Goal: Transaction & Acquisition: Purchase product/service

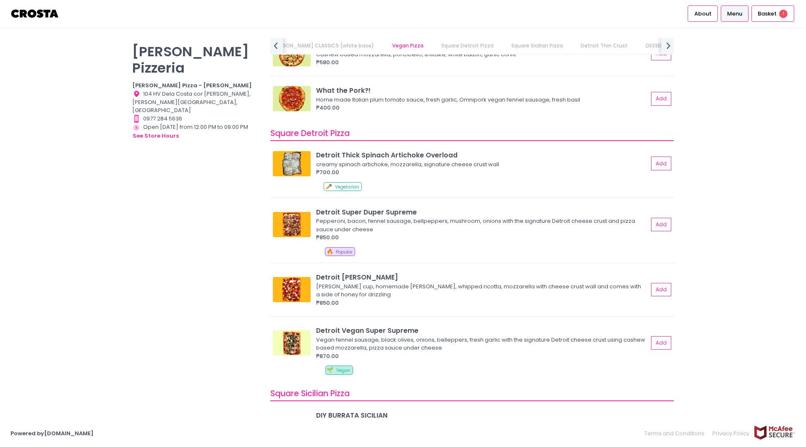
scroll to position [811, 0]
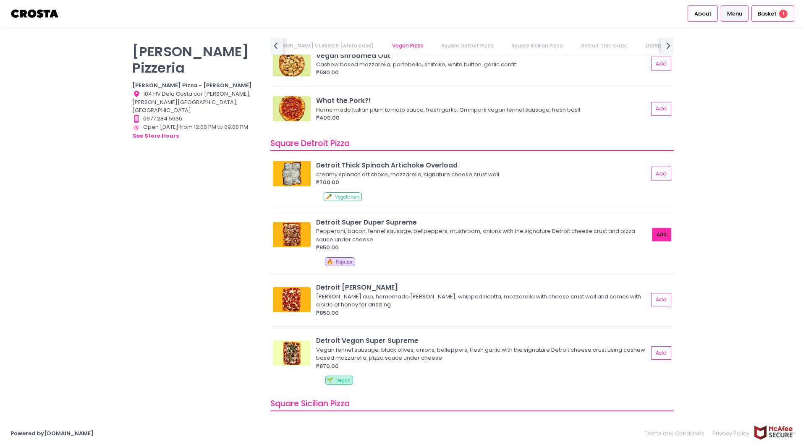
click at [652, 238] on button "Add" at bounding box center [661, 235] width 19 height 14
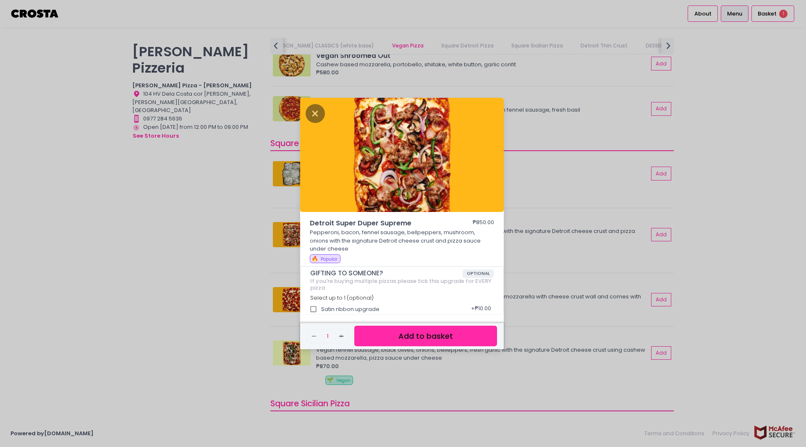
click at [421, 337] on button "Add to basket" at bounding box center [425, 336] width 143 height 21
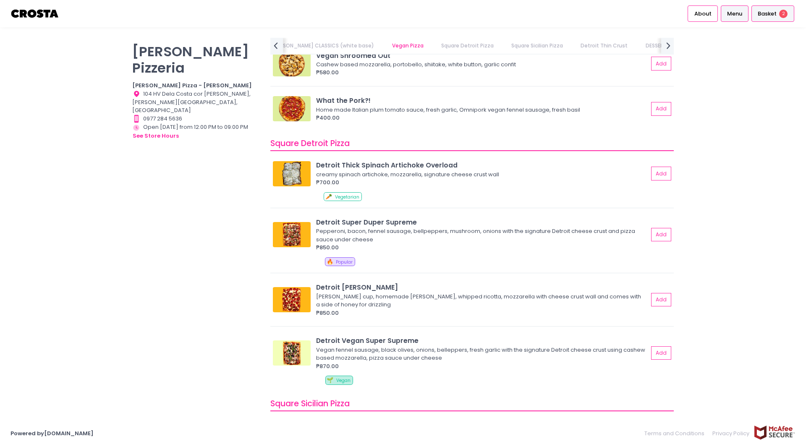
click at [773, 12] on span "Basket" at bounding box center [766, 14] width 19 height 8
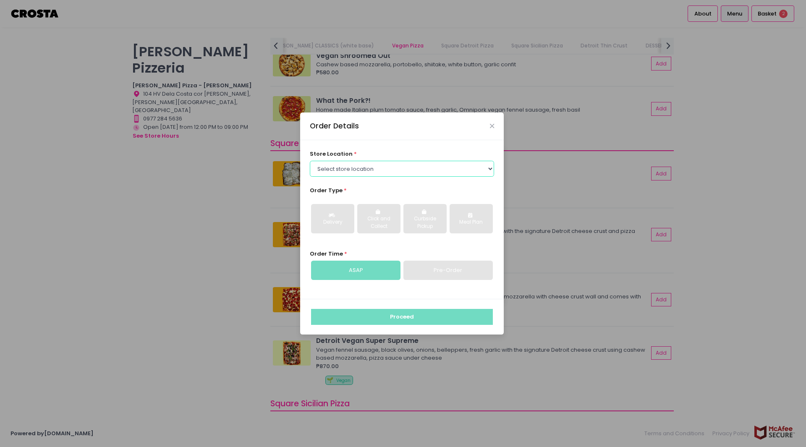
click at [365, 170] on select "Select store location Crosta Pizza - Salcedo Crosta Pizza - San Juan" at bounding box center [402, 169] width 185 height 16
select select "5fabb2e53664a8677beaeb89"
click at [310, 161] on select "Select store location Crosta Pizza - Salcedo Crosta Pizza - San Juan" at bounding box center [402, 169] width 185 height 16
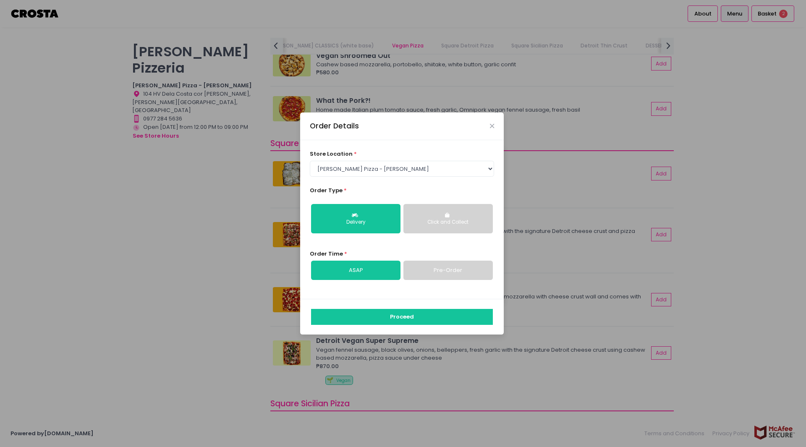
click at [459, 274] on link "Pre-Order" at bounding box center [447, 270] width 89 height 19
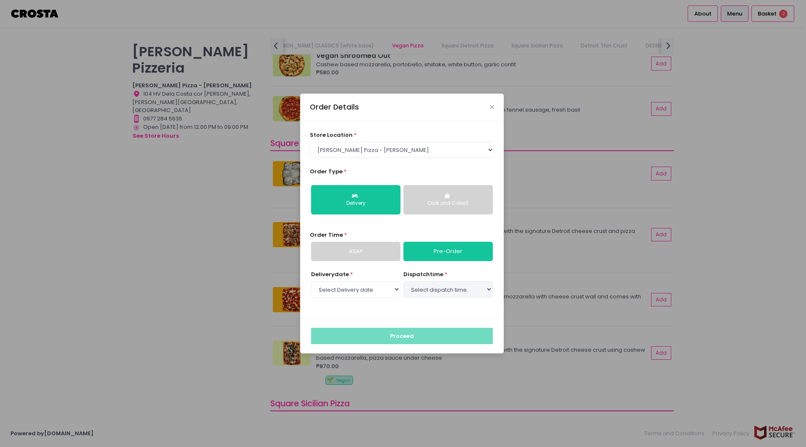
select select "2025-09-03"
click at [464, 292] on select "Select dispatch time 04:30 PM - 05:00 PM 05:00 PM - 05:30 PM 05:30 PM - 06:00 P…" at bounding box center [447, 289] width 89 height 16
select select "17:00"
click at [403, 281] on select "Select dispatch time 04:30 PM - 05:00 PM 05:00 PM - 05:30 PM 05:30 PM - 06:00 P…" at bounding box center [447, 289] width 89 height 16
click at [409, 337] on button "Proceed" at bounding box center [402, 336] width 182 height 16
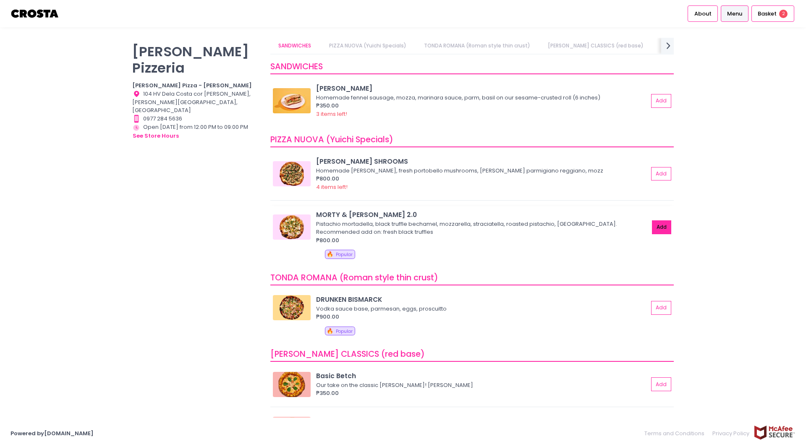
click at [653, 227] on button "Add" at bounding box center [661, 227] width 19 height 14
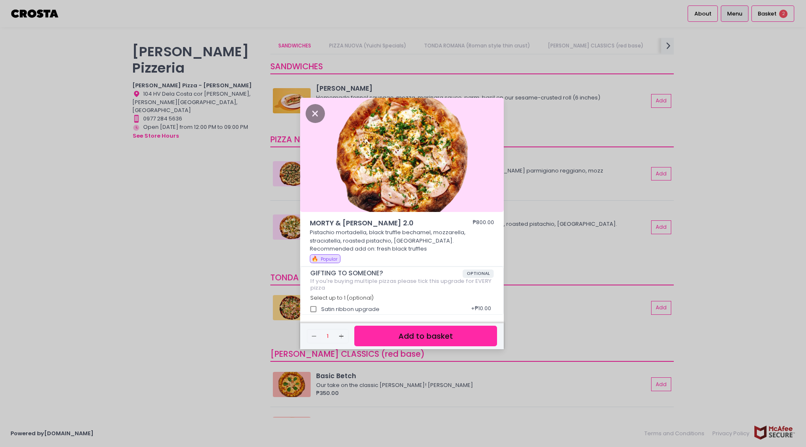
click at [390, 331] on button "Add to basket" at bounding box center [425, 336] width 143 height 21
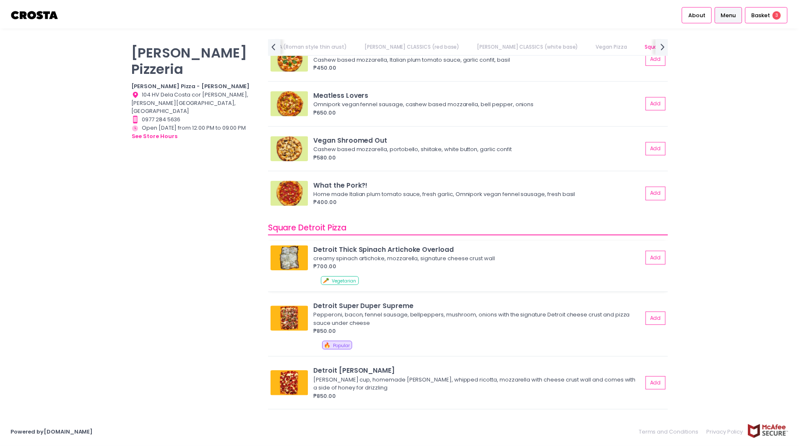
scroll to position [727, 0]
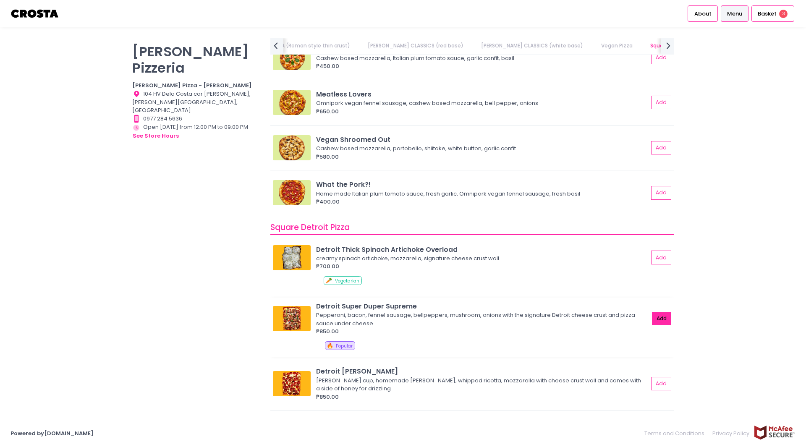
click at [652, 320] on button "Add" at bounding box center [661, 319] width 19 height 14
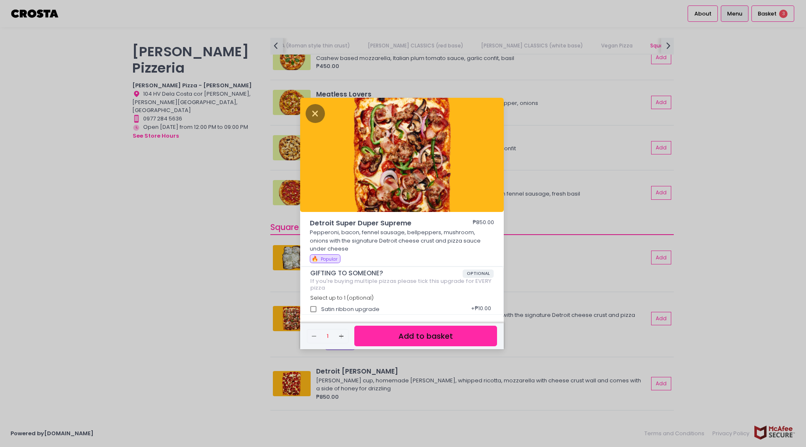
drag, startPoint x: 420, startPoint y: 338, endPoint x: 473, endPoint y: 295, distance: 68.3
click at [420, 338] on button "Add to basket" at bounding box center [425, 336] width 143 height 21
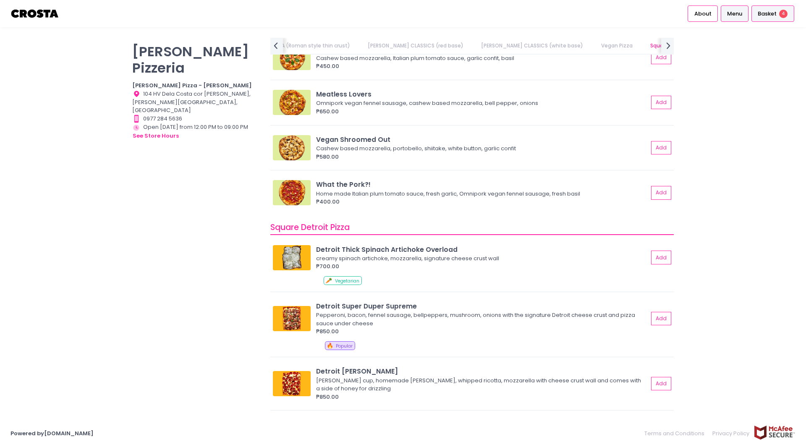
click at [767, 16] on span "Basket" at bounding box center [766, 14] width 19 height 8
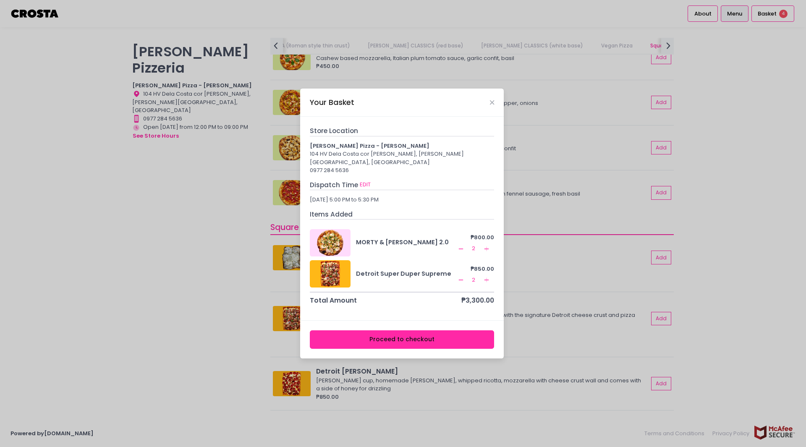
click at [462, 245] on icon "Remove Created with Sketch." at bounding box center [460, 248] width 7 height 7
click at [462, 277] on icon "Remove Created with Sketch." at bounding box center [460, 280] width 7 height 7
click at [381, 334] on button "Proceed to checkout" at bounding box center [402, 339] width 185 height 19
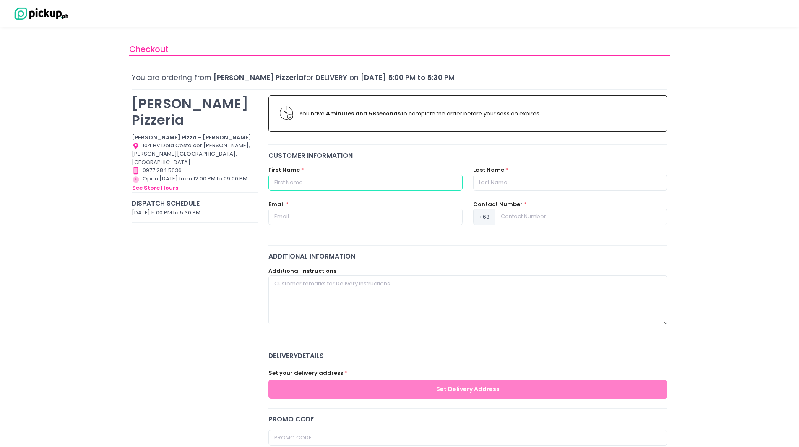
click at [350, 184] on input "text" at bounding box center [366, 183] width 194 height 16
type input "[PERSON_NAME]"
type input "[EMAIL_ADDRESS][DOMAIN_NAME]"
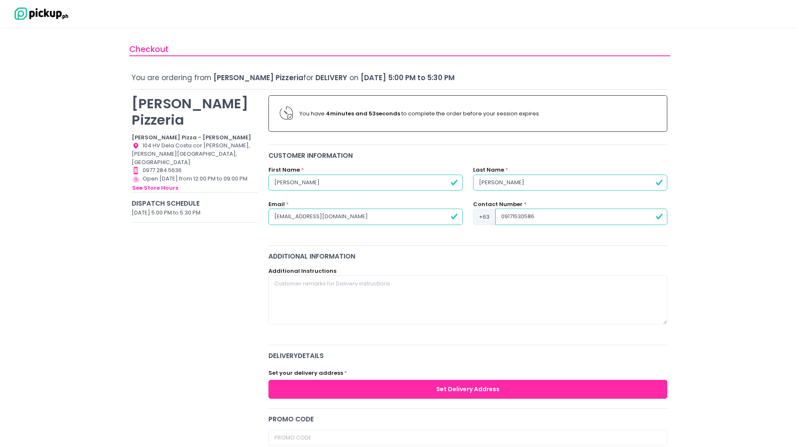
click at [505, 217] on input "09171530586" at bounding box center [582, 217] width 172 height 16
type input "9171530586"
click at [733, 257] on div "Checkout You are ordering from Crosta Pizzeria for Delivery on September 3, 202…" at bounding box center [399, 399] width 799 height 722
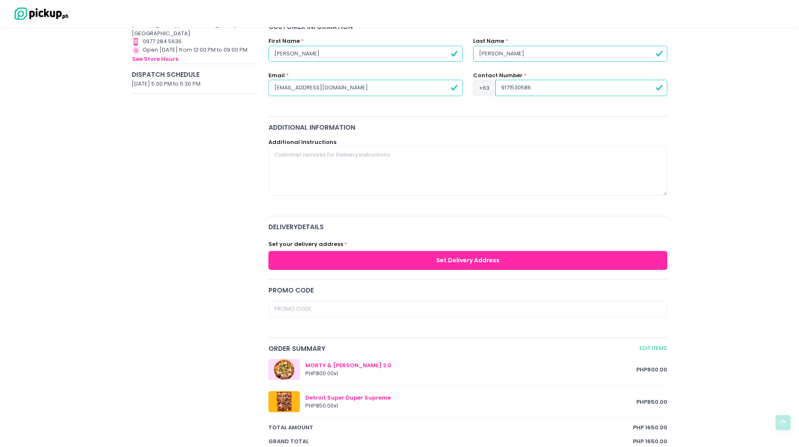
scroll to position [140, 0]
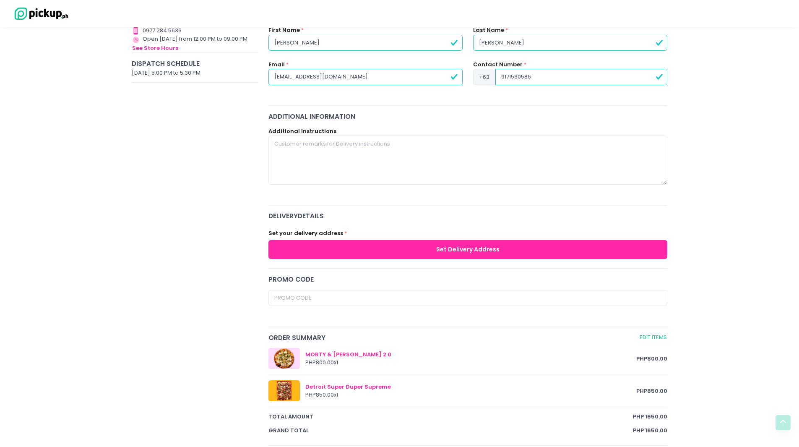
click at [384, 250] on button "Set Delivery Address" at bounding box center [468, 249] width 399 height 19
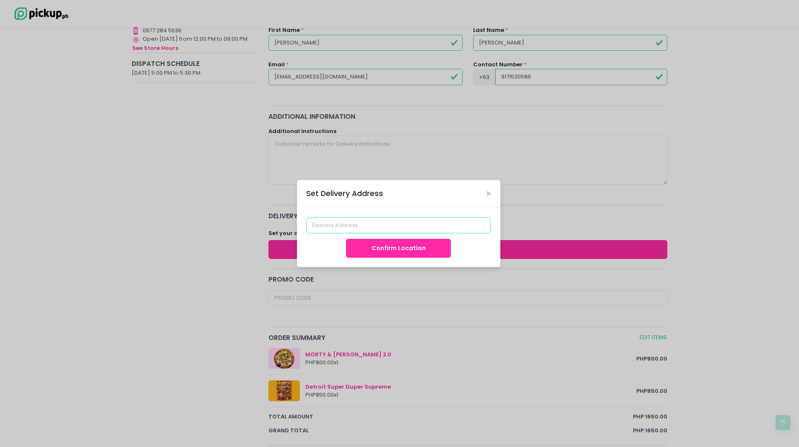
click at [373, 225] on input at bounding box center [398, 225] width 185 height 16
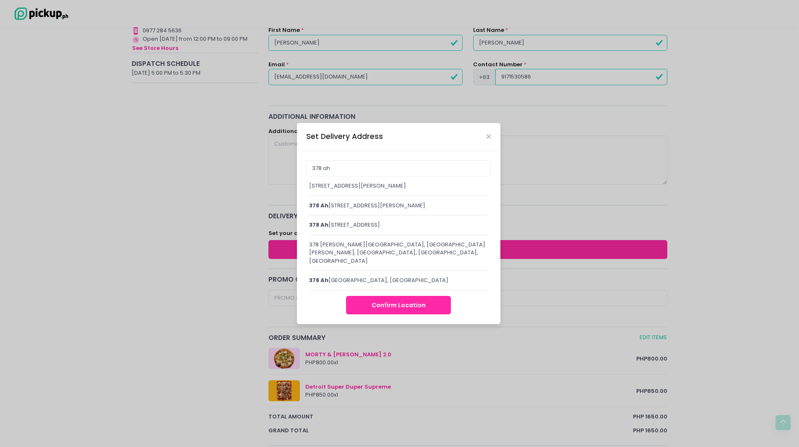
click at [368, 190] on div "[STREET_ADDRESS][PERSON_NAME]" at bounding box center [398, 186] width 179 height 8
type input "[STREET_ADDRESS][PERSON_NAME]"
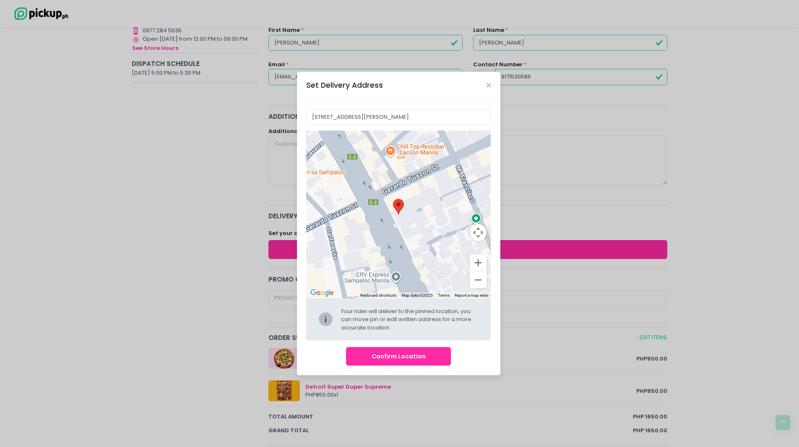
click at [385, 360] on button "Confirm Location" at bounding box center [398, 356] width 105 height 19
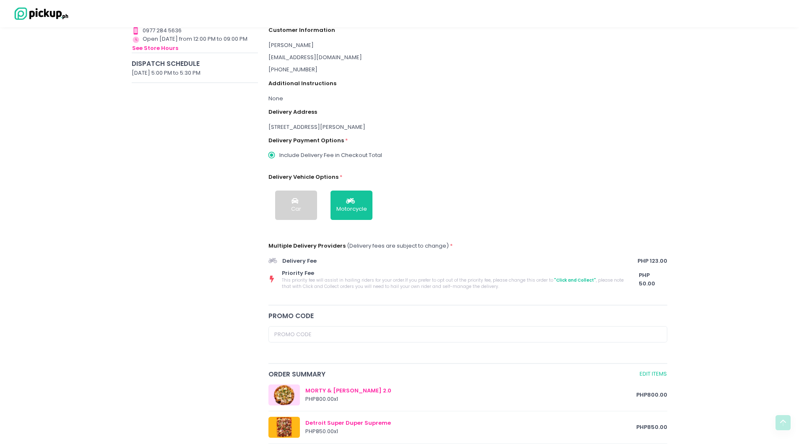
click at [177, 224] on div "Crosta Pizzeria Crosta Pizza - Salcedo Location Created with Sketch. 104 HV Del…" at bounding box center [195, 311] width 137 height 723
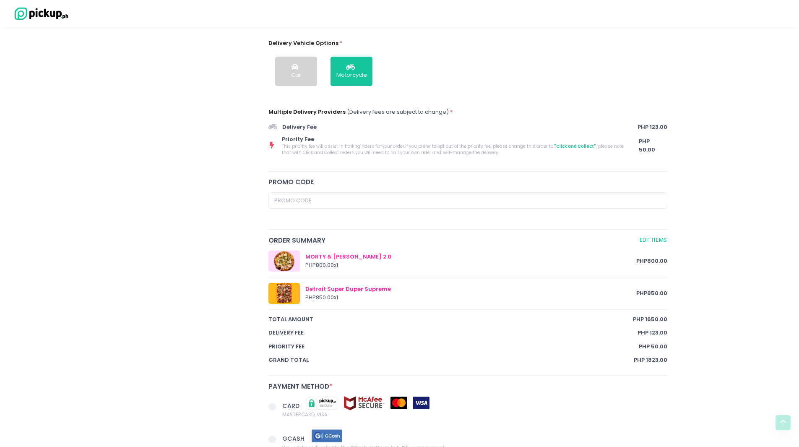
scroll to position [336, 0]
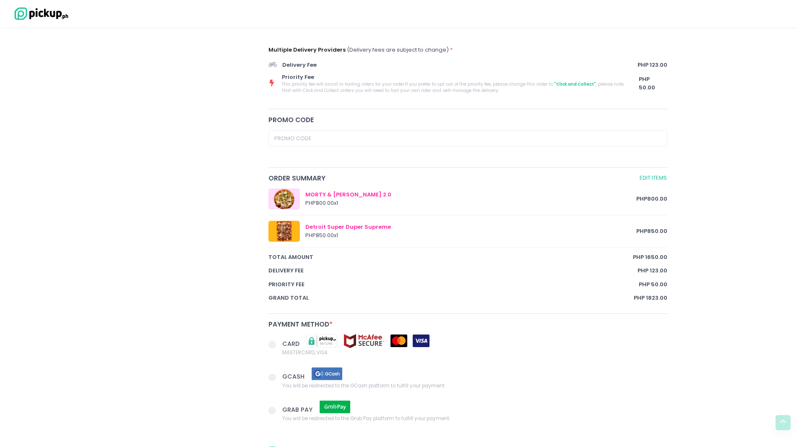
click at [272, 346] on span at bounding box center [273, 345] width 8 height 8
click at [279, 346] on input "CARD MASTERCARD, VISA" at bounding box center [281, 342] width 5 height 5
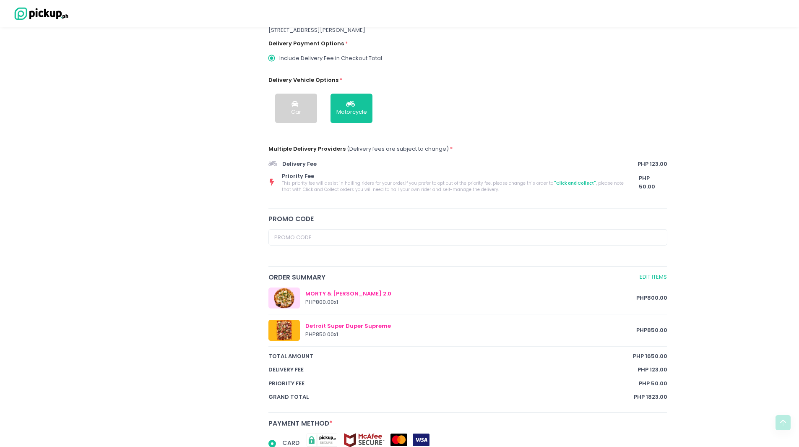
scroll to position [433, 0]
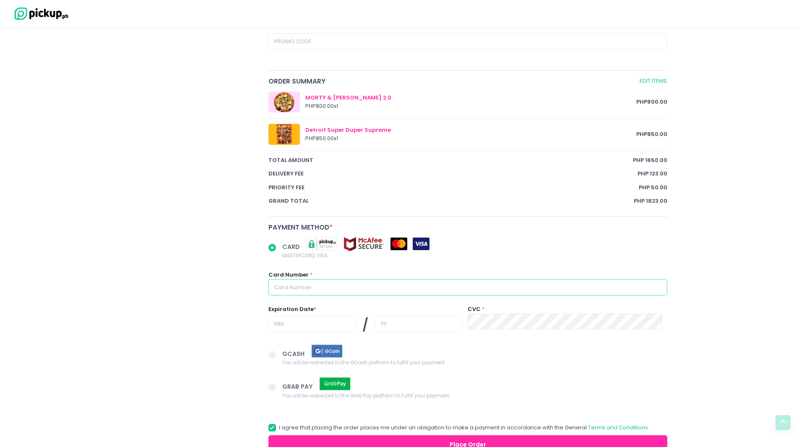
click at [297, 283] on input "text" at bounding box center [468, 287] width 399 height 16
radio input "true"
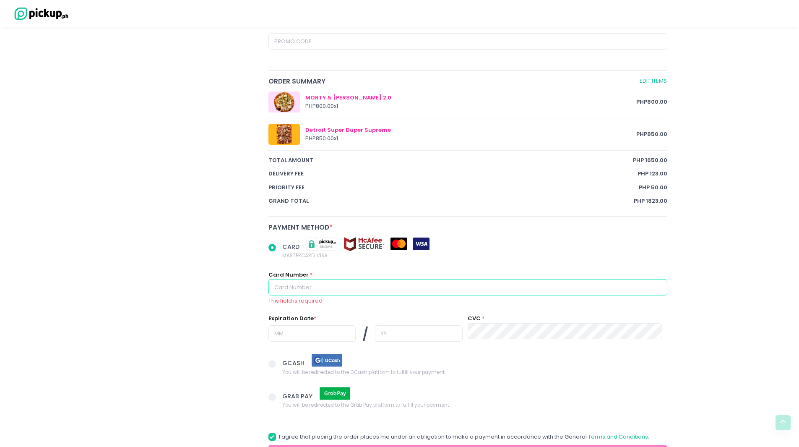
type input "4608887805519350"
type input "07"
type input "28"
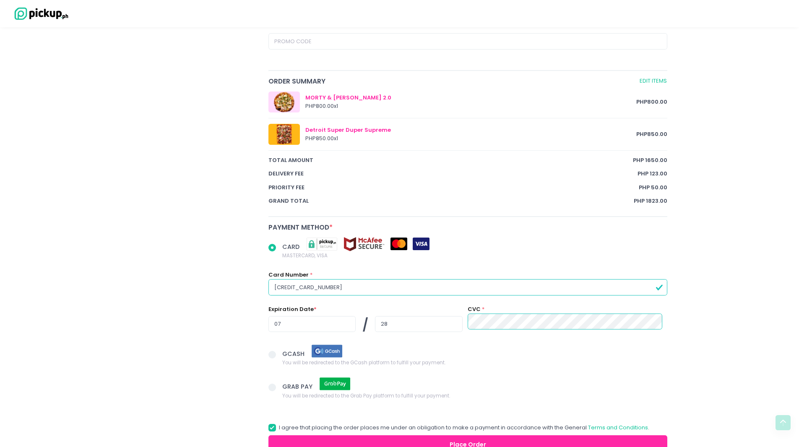
click at [169, 299] on div "Crosta Pizzeria Crosta Pizza - Salcedo Location Created with Sketch. 104 HV Del…" at bounding box center [195, 55] width 137 height 797
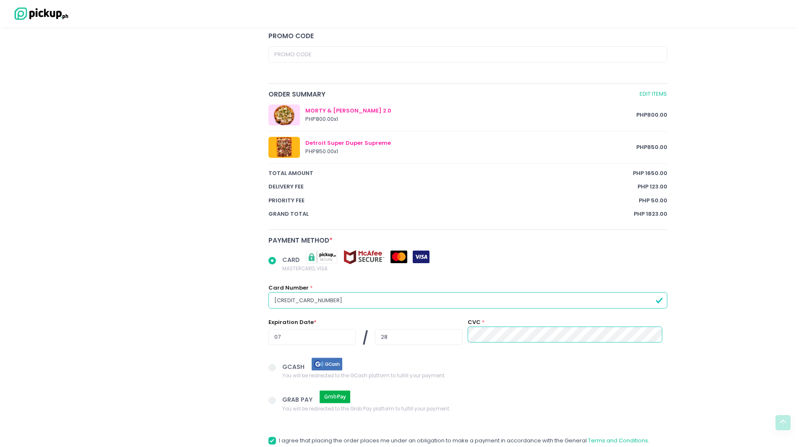
scroll to position [488, 0]
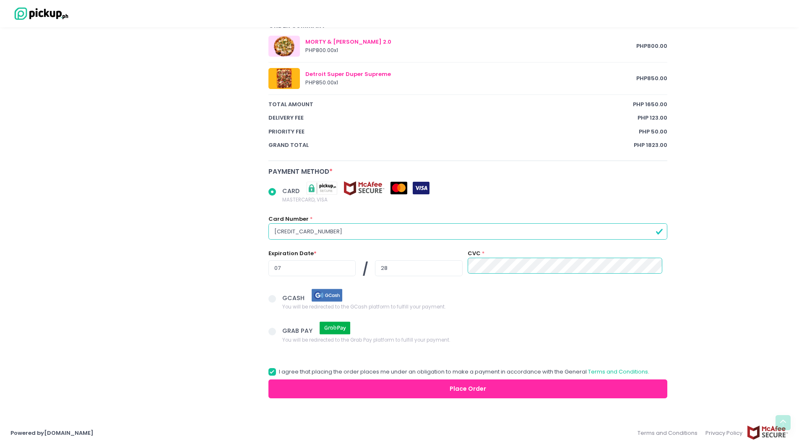
click at [363, 389] on button "Place Order" at bounding box center [468, 388] width 399 height 19
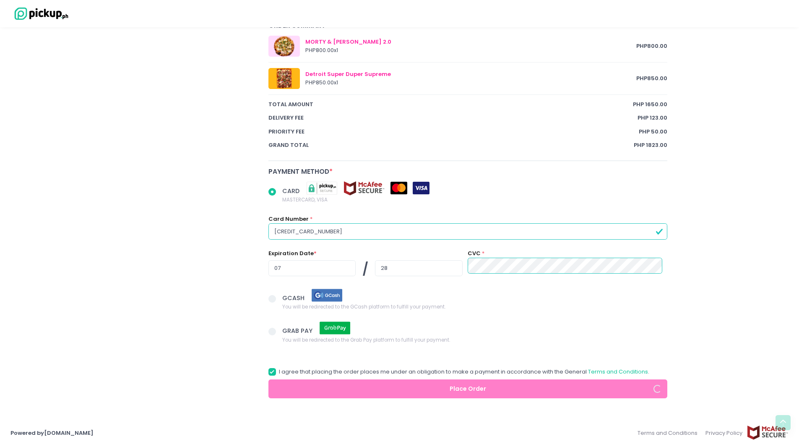
radio input "true"
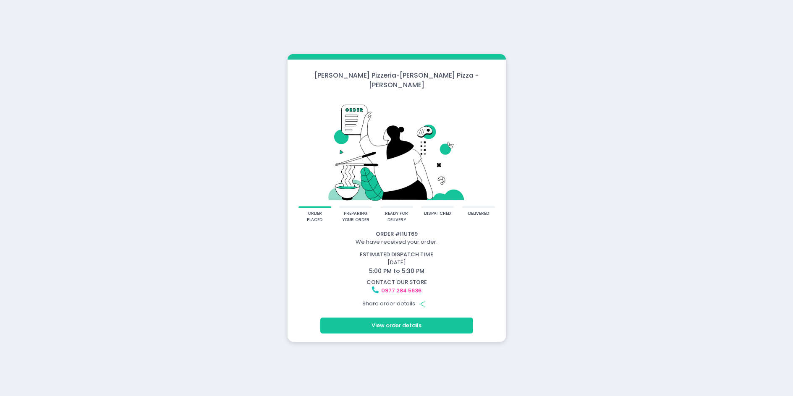
click at [419, 303] on circle "button" at bounding box center [420, 304] width 2 height 2
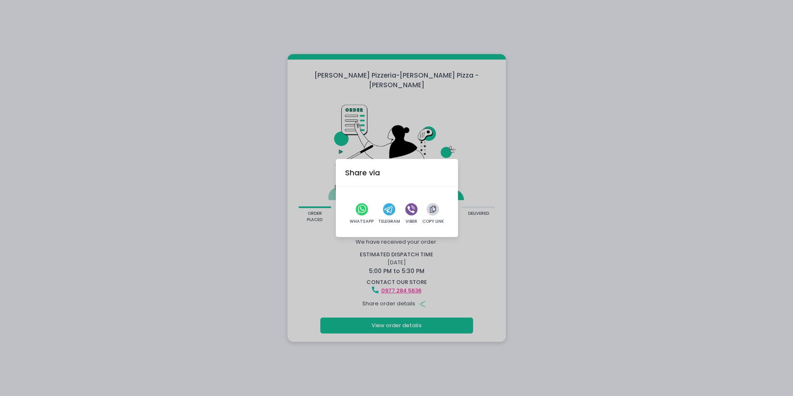
click at [430, 209] on icon "button" at bounding box center [433, 209] width 6 height 7
click at [219, 184] on div "Share via WhatsApp Telegram Viber Copy Link" at bounding box center [396, 198] width 793 height 396
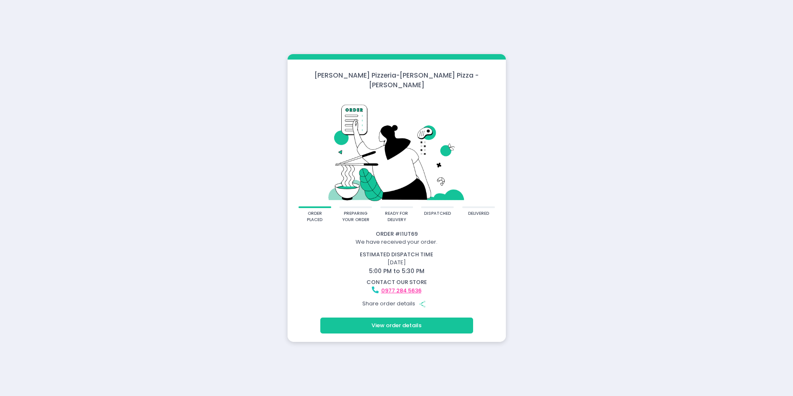
click at [378, 324] on button "View order details" at bounding box center [396, 326] width 153 height 16
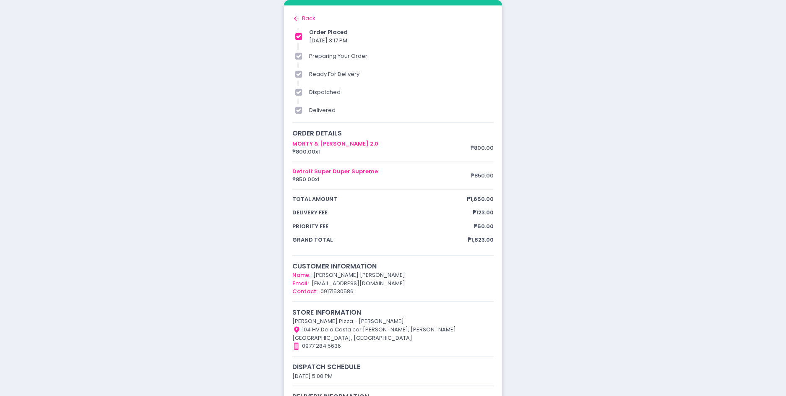
click at [224, 133] on div "order placed preparing your order ready for delivery dispatched delivered Order…" at bounding box center [393, 216] width 786 height 432
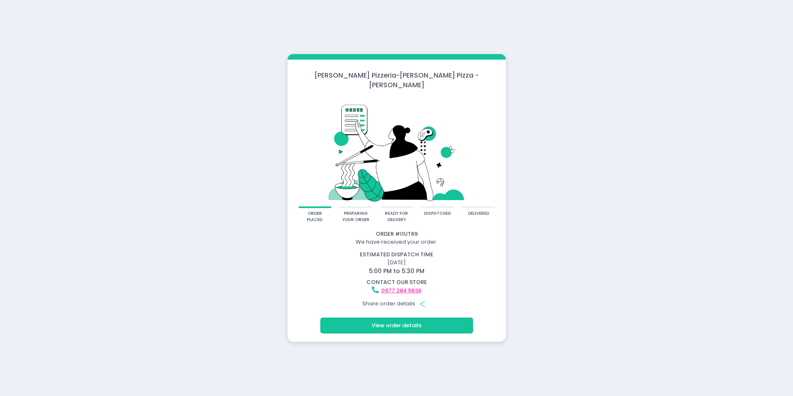
click at [382, 323] on button "View order details" at bounding box center [396, 326] width 153 height 16
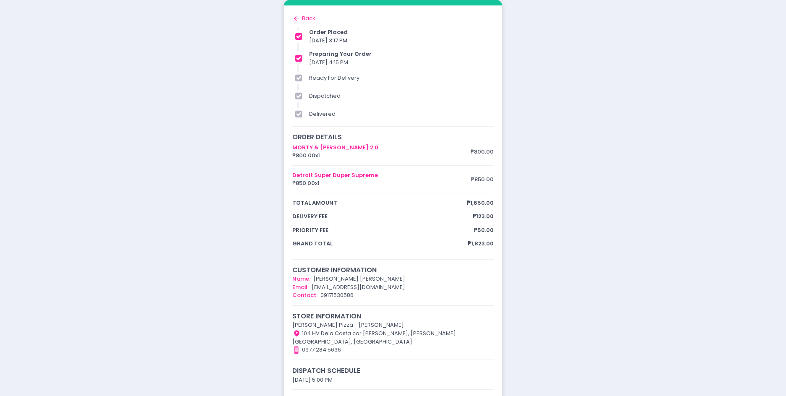
drag, startPoint x: 124, startPoint y: 210, endPoint x: 136, endPoint y: 206, distance: 12.5
click at [133, 206] on div "order placed preparing your order ready for delivery dispatched delivered Order…" at bounding box center [393, 218] width 786 height 436
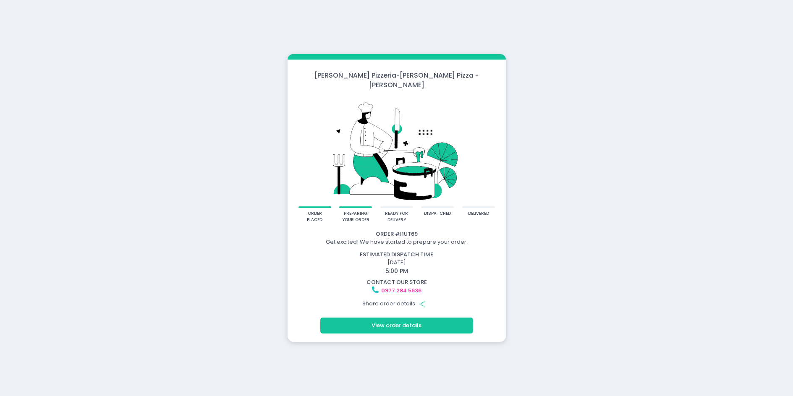
click at [395, 322] on button "View order details" at bounding box center [396, 326] width 153 height 16
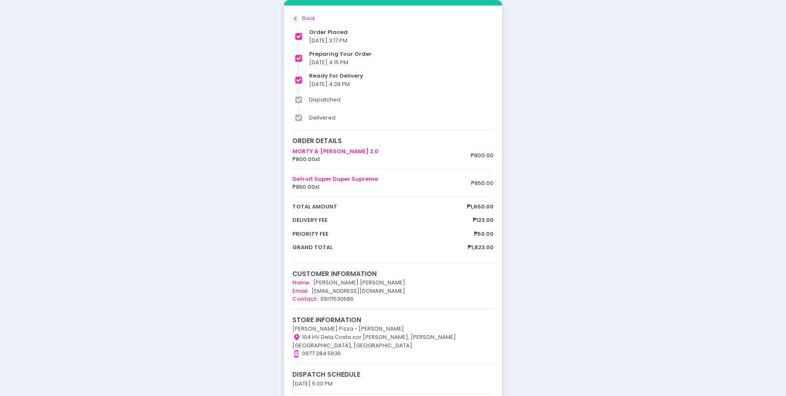
click at [215, 88] on div "order placed preparing your order ready for delivery dispatched delivered Order…" at bounding box center [393, 224] width 786 height 448
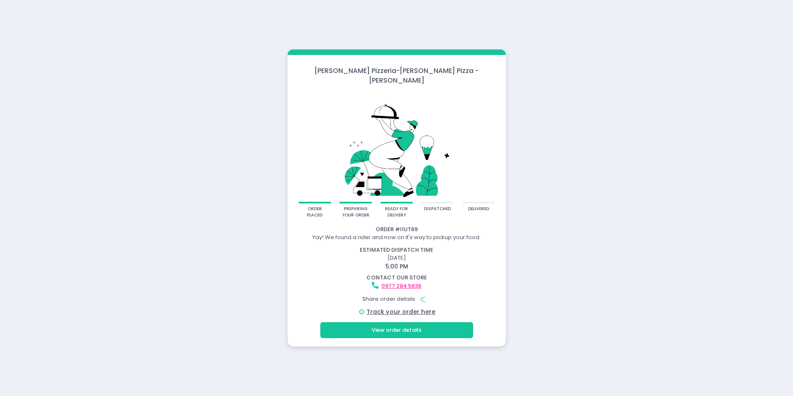
click at [386, 327] on button "View order details" at bounding box center [396, 330] width 153 height 16
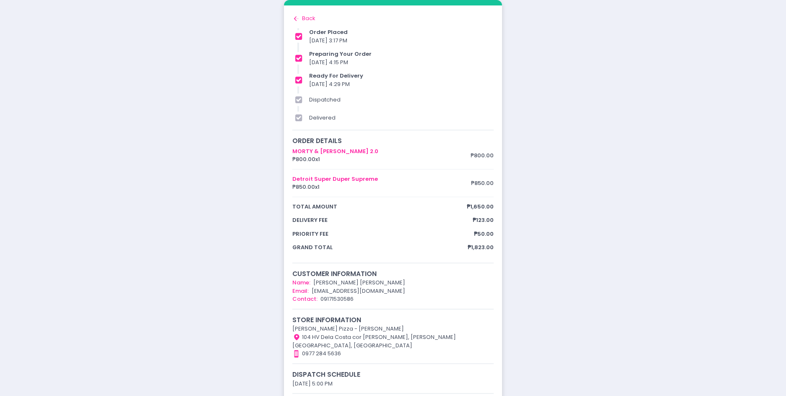
click at [682, 75] on div "order placed preparing your order ready for delivery dispatched delivered Order…" at bounding box center [393, 224] width 786 height 448
click at [647, 93] on div "order placed preparing your order ready for delivery dispatched delivered Order…" at bounding box center [393, 224] width 786 height 448
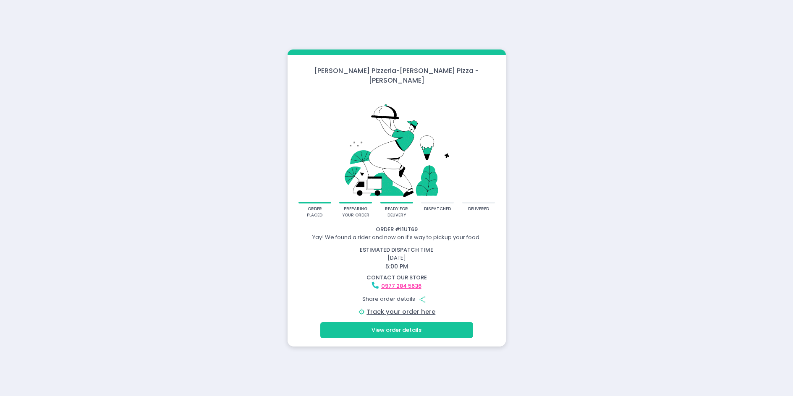
click at [393, 324] on button "View order details" at bounding box center [396, 330] width 153 height 16
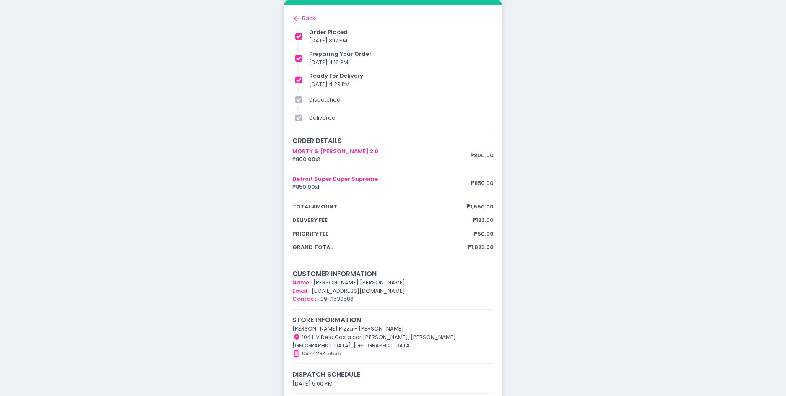
click at [304, 18] on div "Back to home Created with Sketch. Back" at bounding box center [392, 18] width 201 height 8
